Goal: Information Seeking & Learning: Learn about a topic

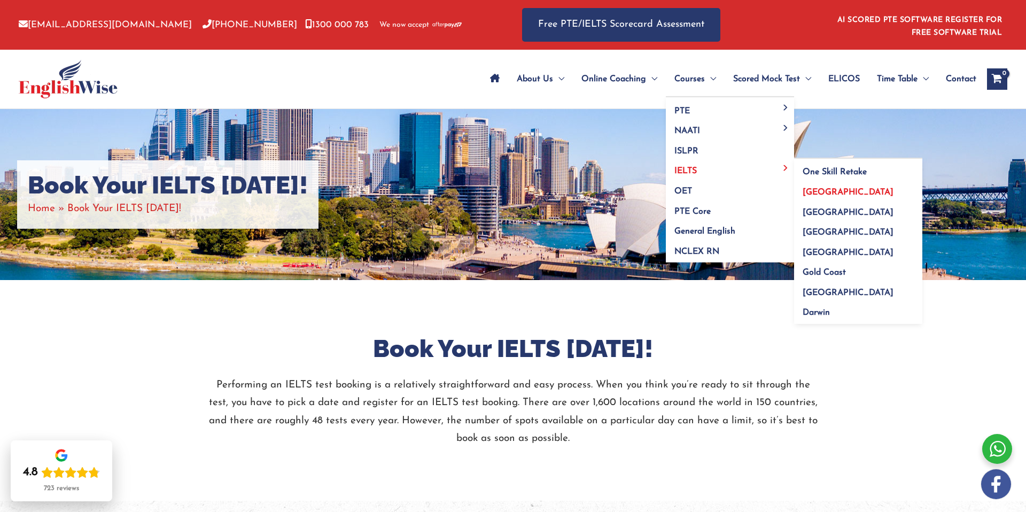
click at [809, 189] on span "[GEOGRAPHIC_DATA]" at bounding box center [848, 192] width 91 height 9
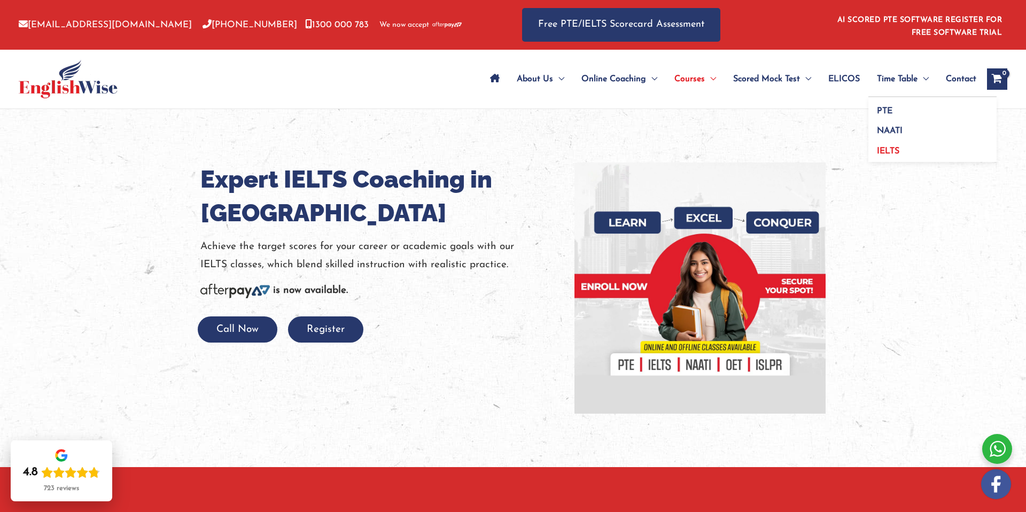
click at [887, 151] on span "IELTS" at bounding box center [888, 151] width 22 height 9
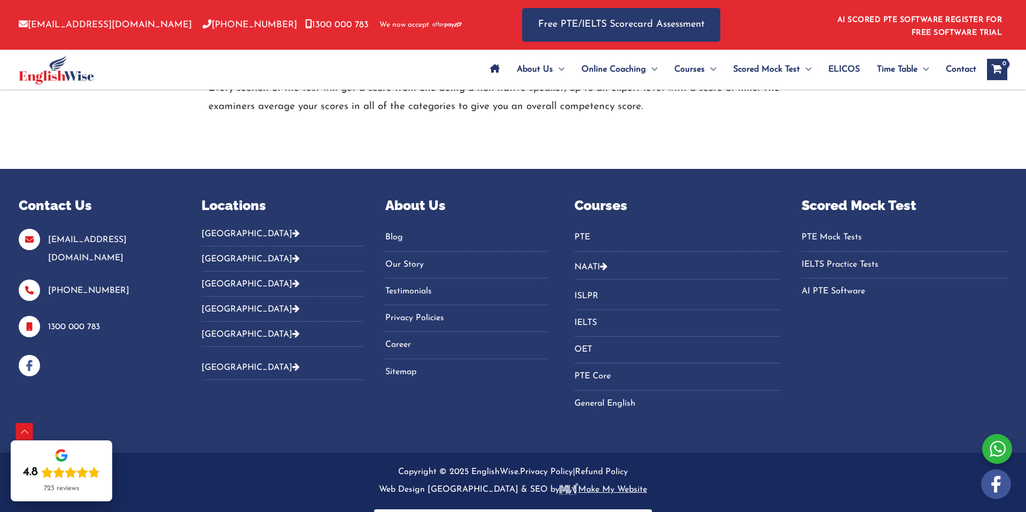
scroll to position [1059, 0]
click at [594, 320] on link "IELTS" at bounding box center [678, 323] width 206 height 18
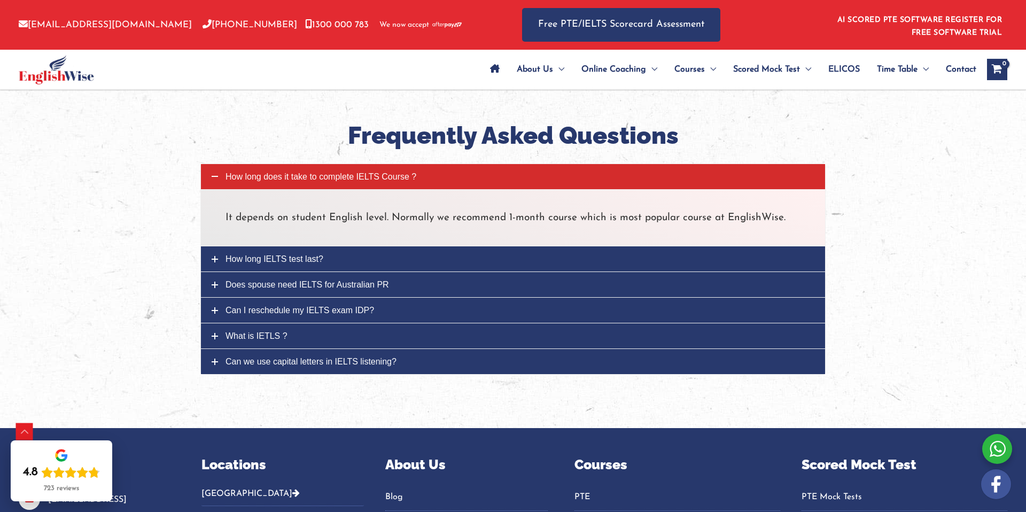
scroll to position [1275, 0]
